Goal: Navigation & Orientation: Find specific page/section

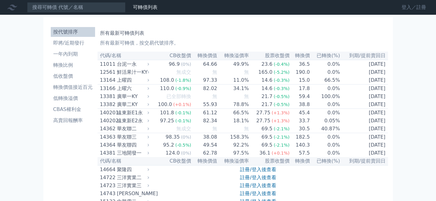
click at [403, 6] on link "登入／註冊" at bounding box center [414, 7] width 34 height 10
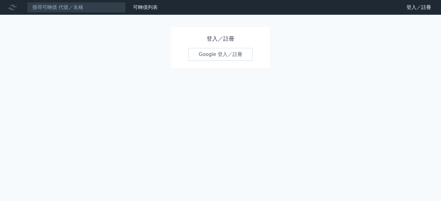
click at [207, 56] on link "Google 登入／註冊" at bounding box center [220, 54] width 64 height 13
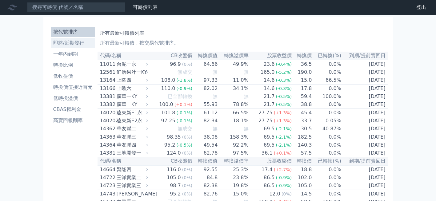
click at [81, 44] on li "即將/近期發行" at bounding box center [73, 42] width 44 height 7
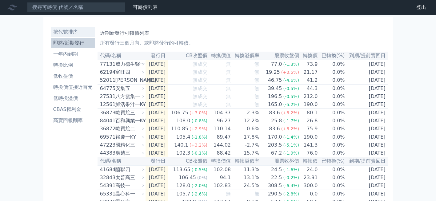
click at [68, 33] on li "按代號排序" at bounding box center [73, 31] width 44 height 7
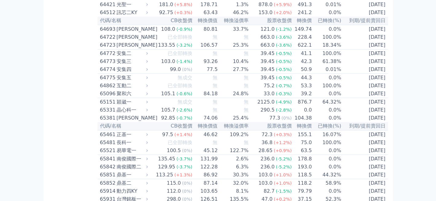
scroll to position [2584, 0]
